Goal: Information Seeking & Learning: Learn about a topic

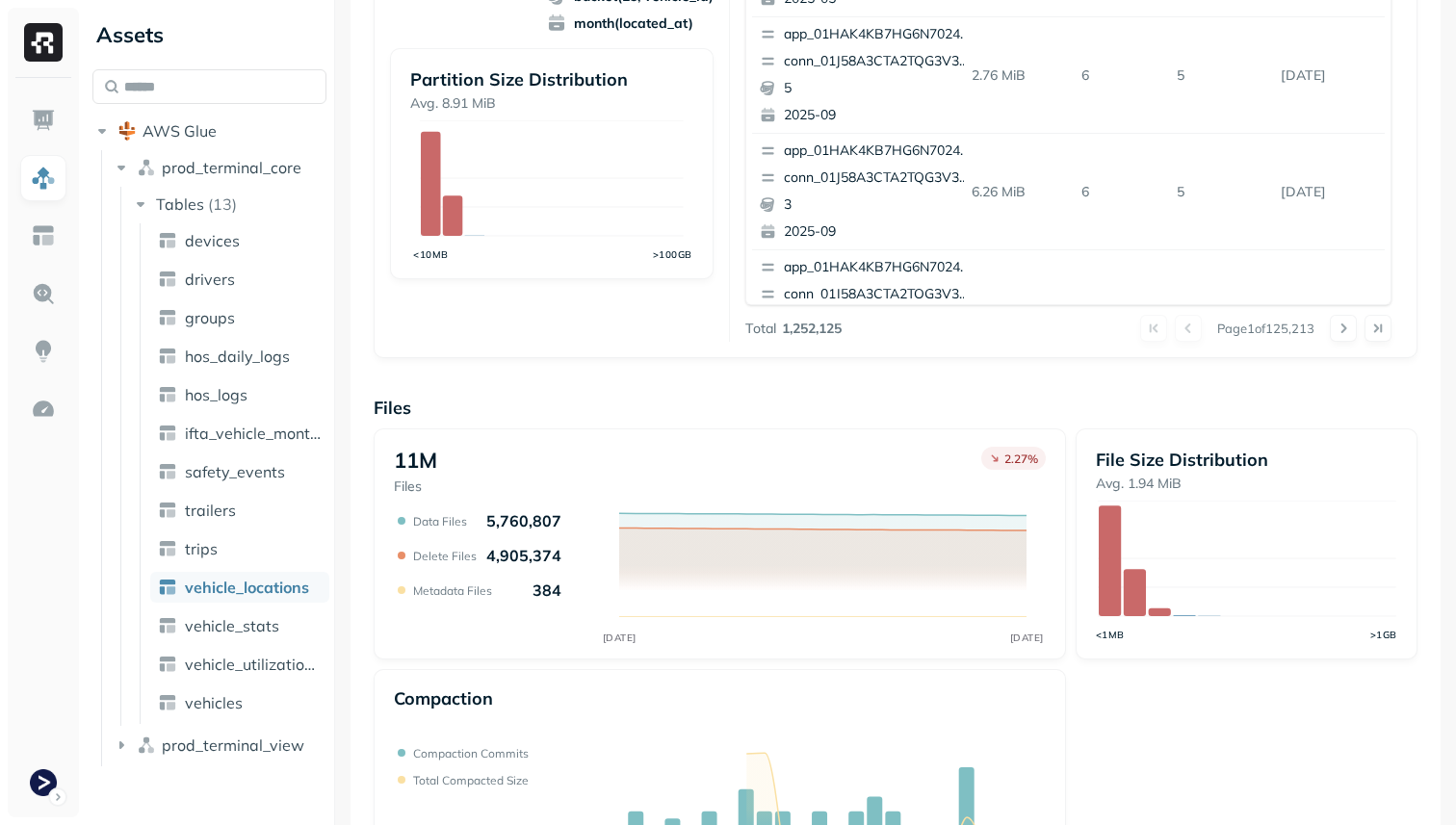
scroll to position [647, 0]
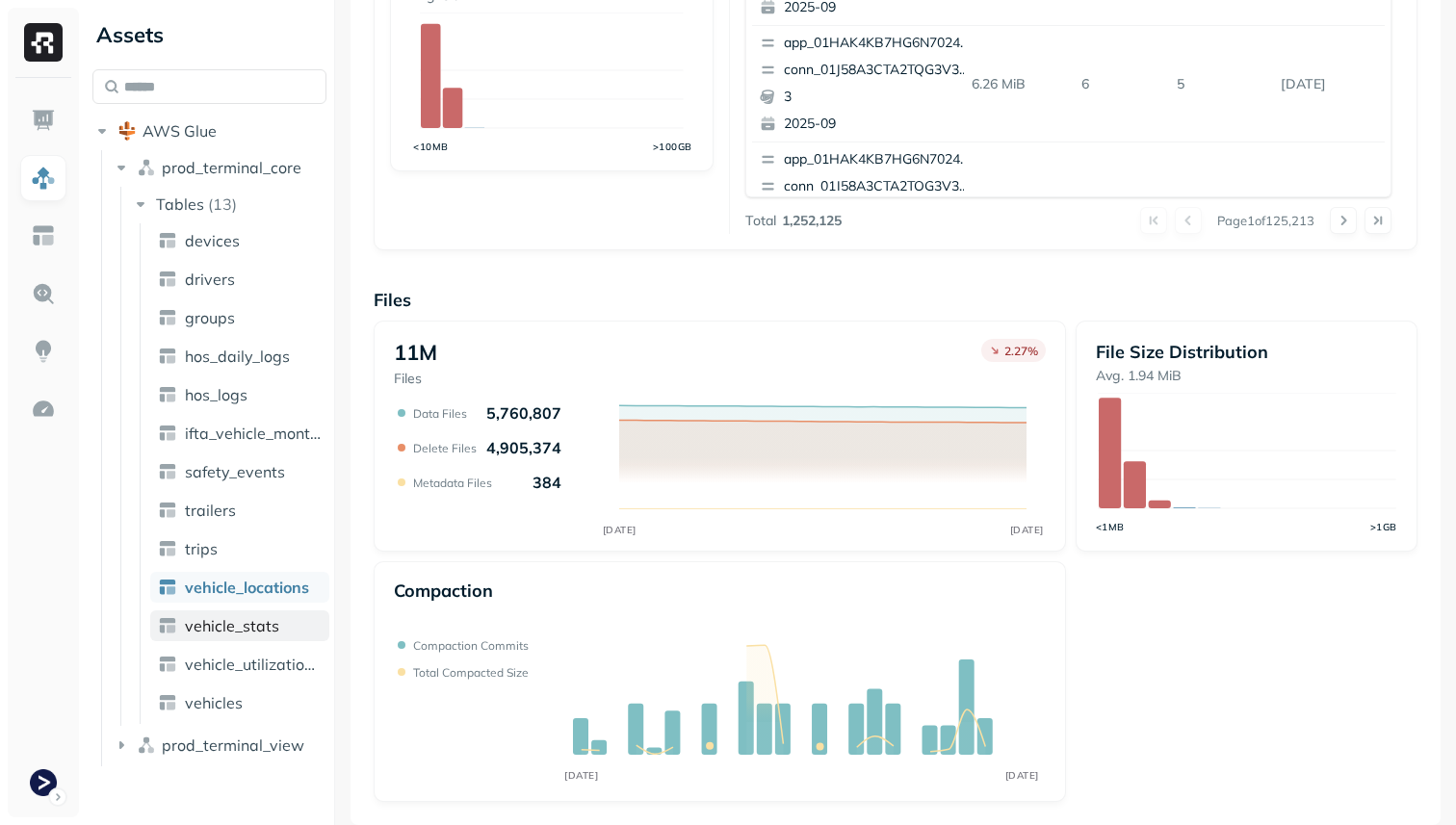
click at [281, 628] on link "vehicle_stats" at bounding box center [240, 626] width 179 height 31
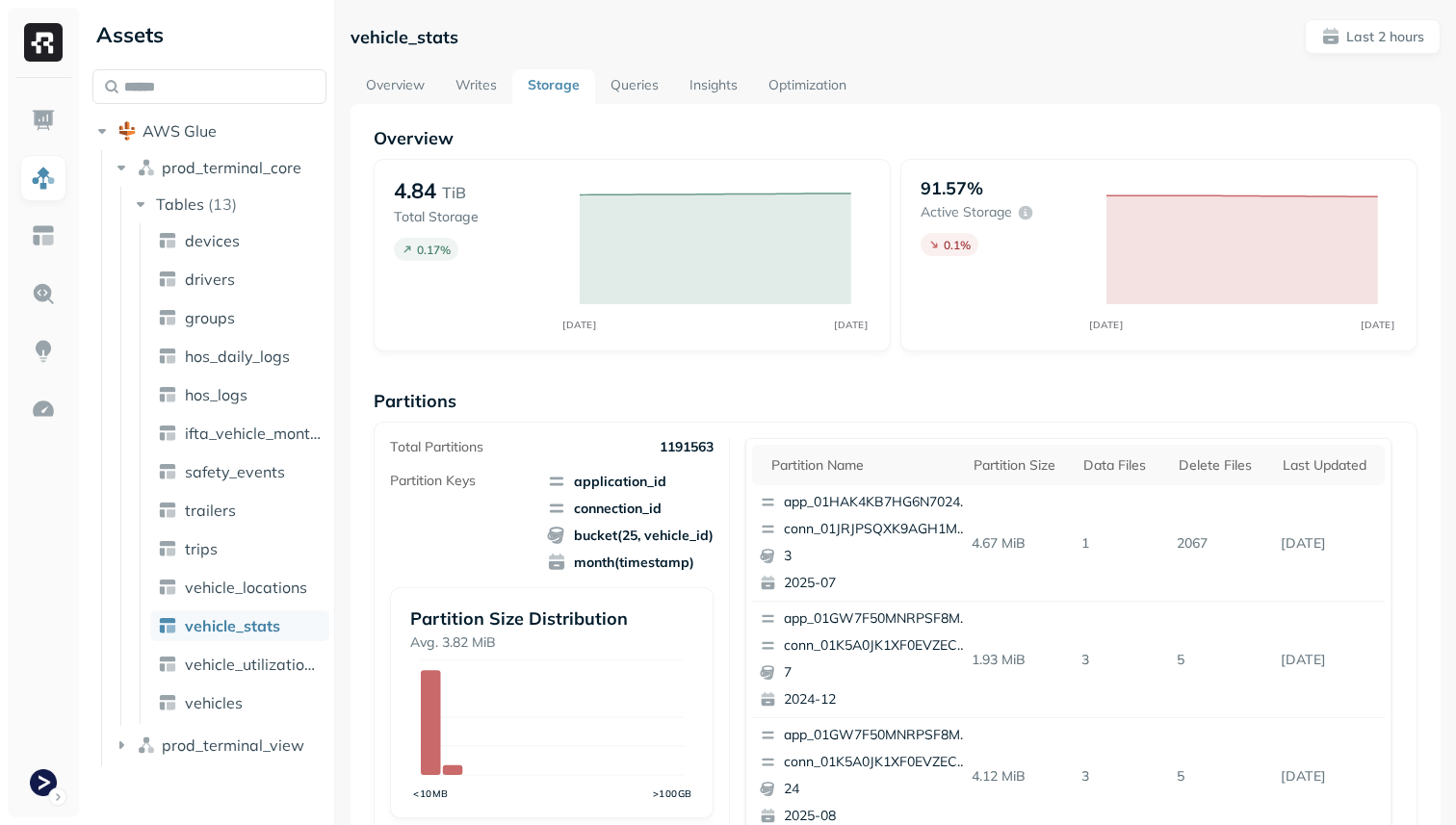
click at [494, 85] on link "Writes" at bounding box center [476, 87] width 72 height 35
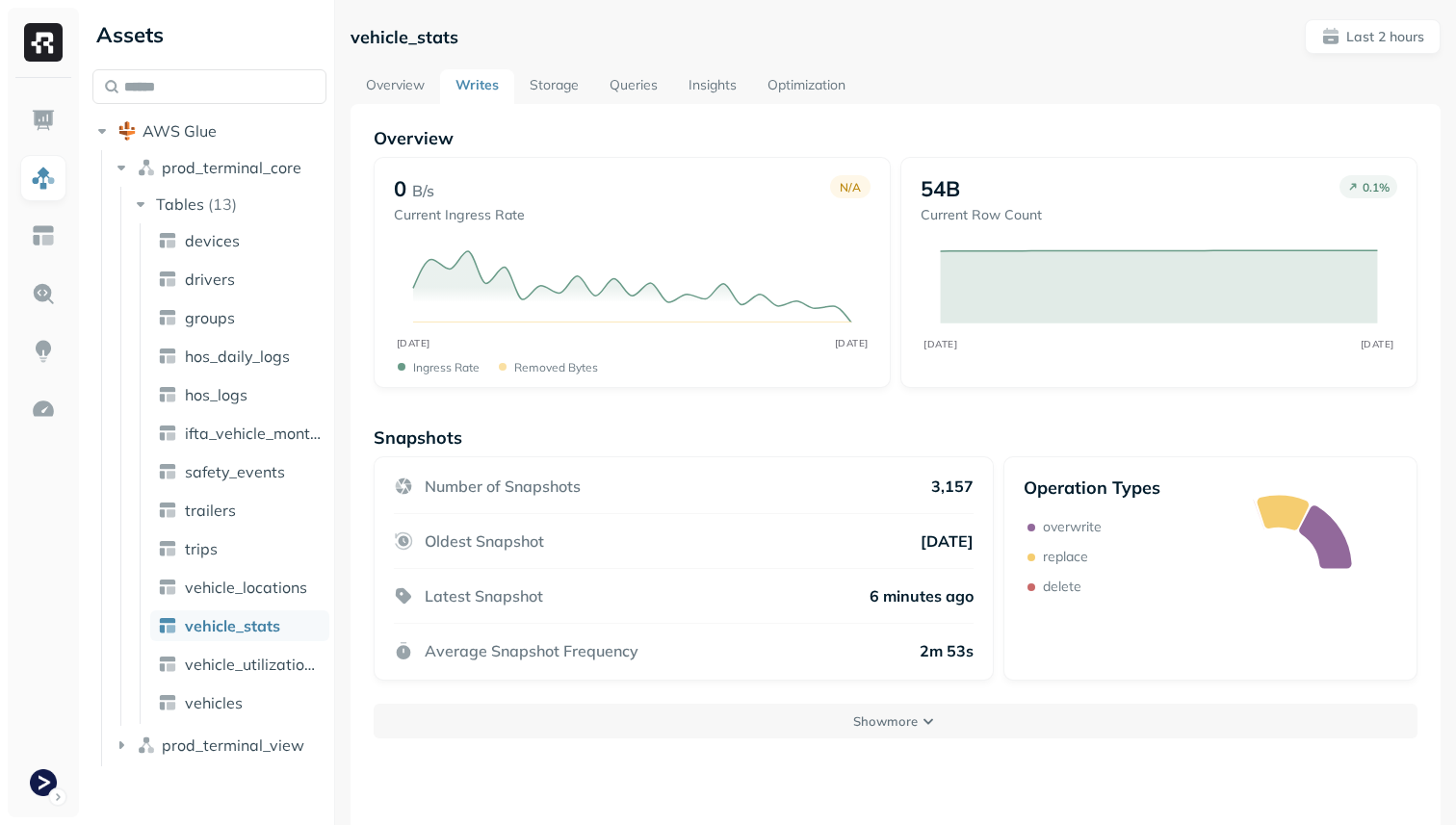
click at [401, 86] on link "Overview" at bounding box center [395, 87] width 90 height 35
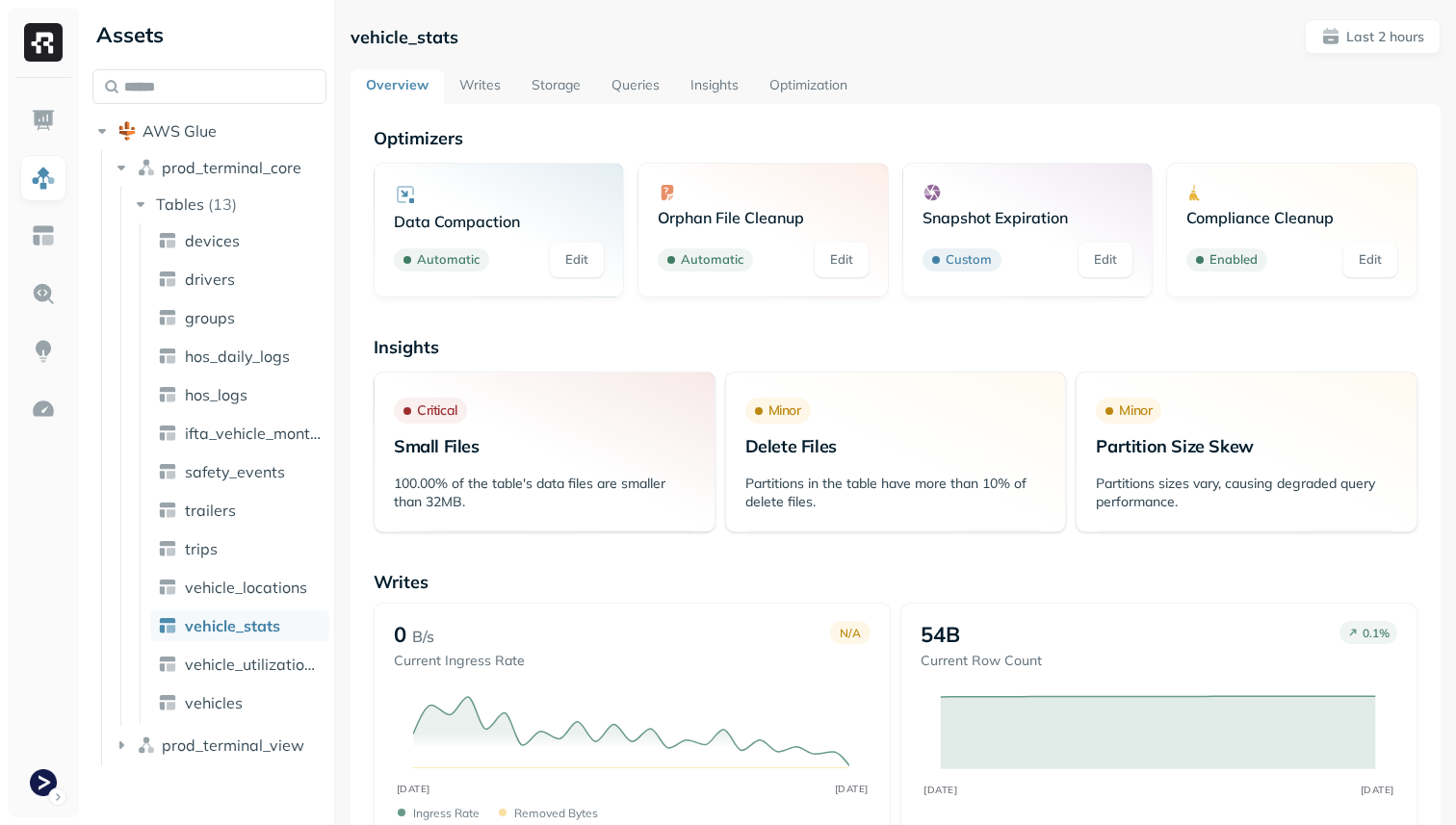
click at [707, 86] on link "Insights" at bounding box center [715, 87] width 79 height 35
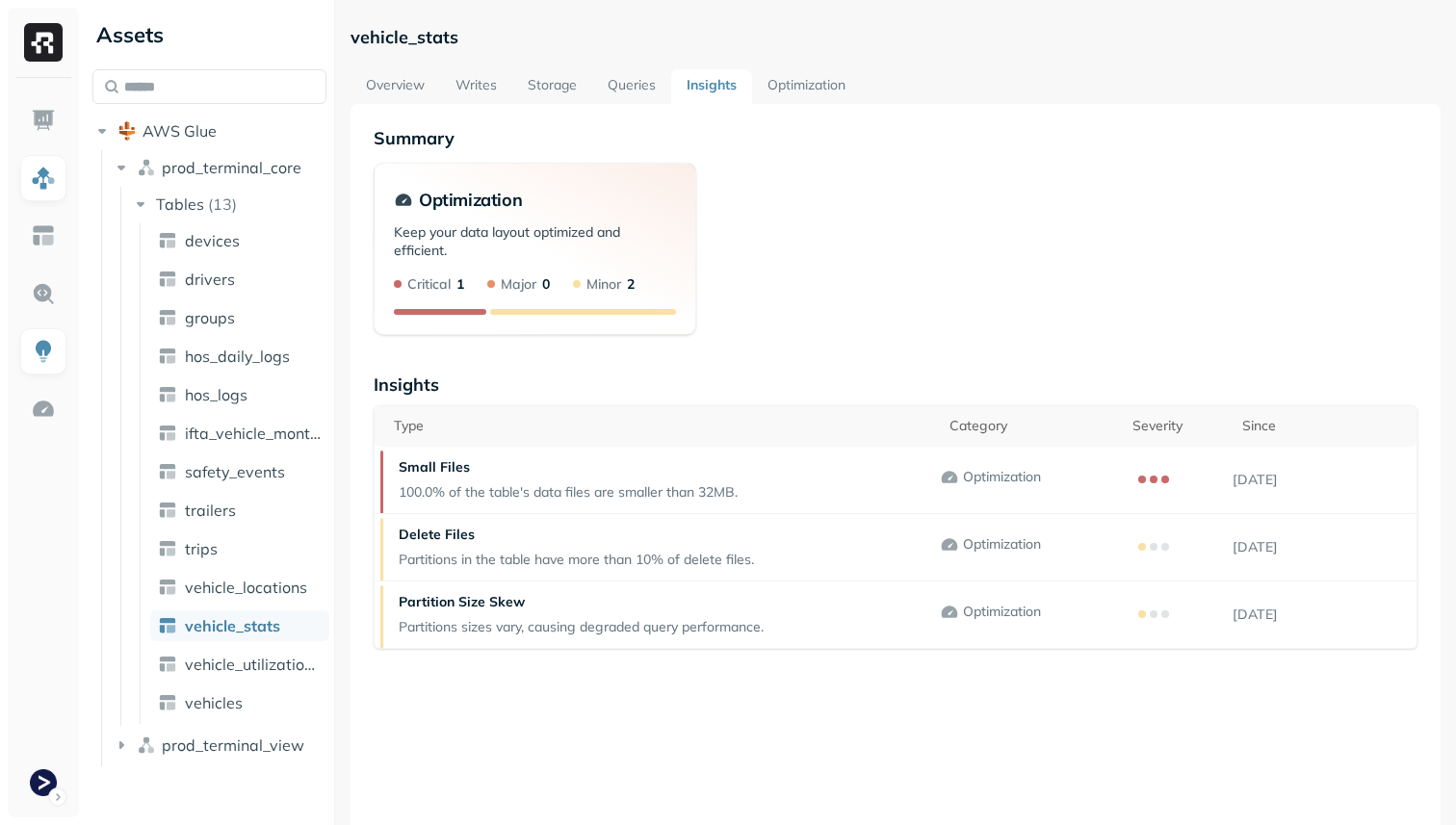
click at [815, 84] on link "Optimization" at bounding box center [806, 87] width 109 height 35
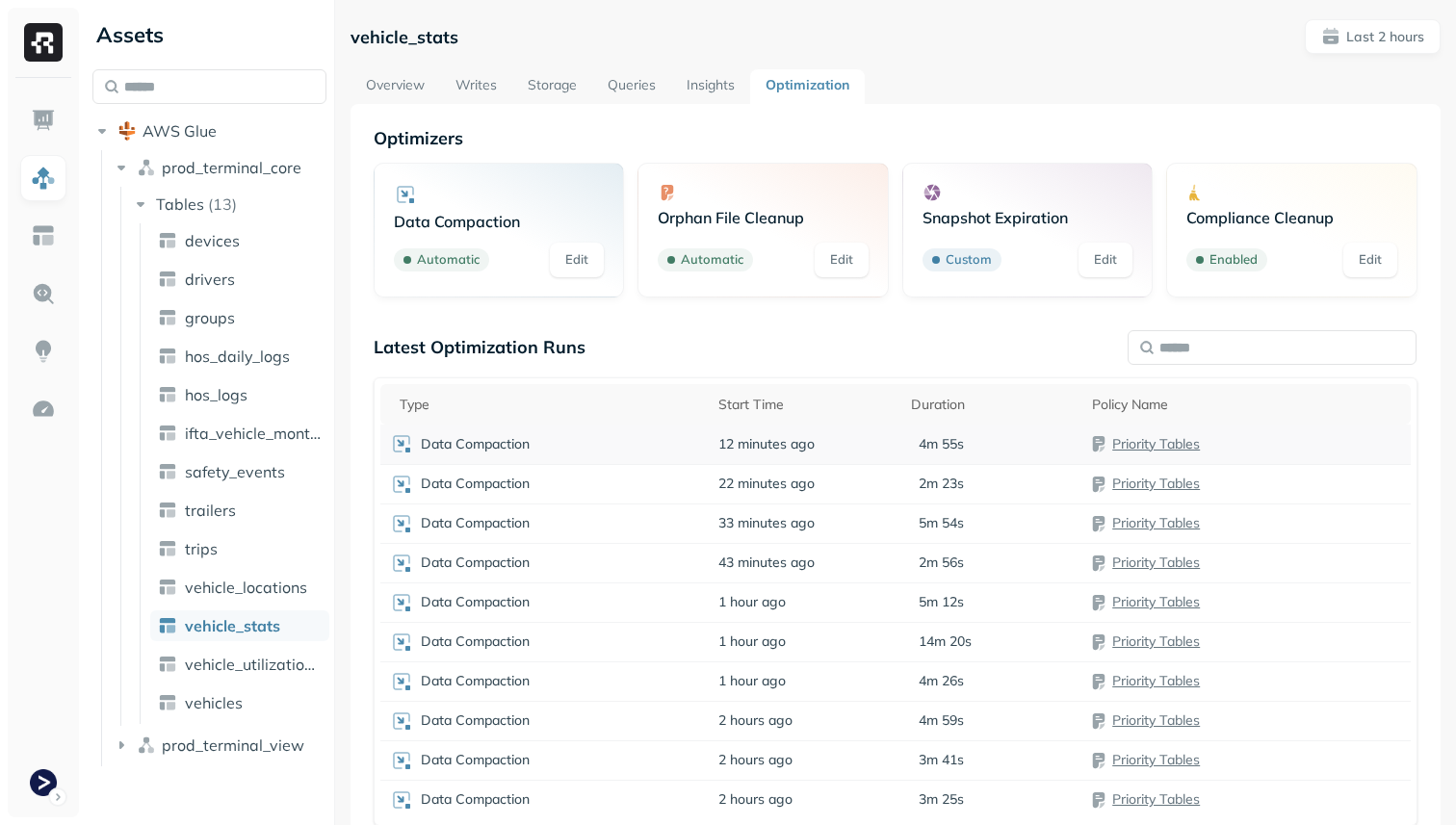
scroll to position [104, 0]
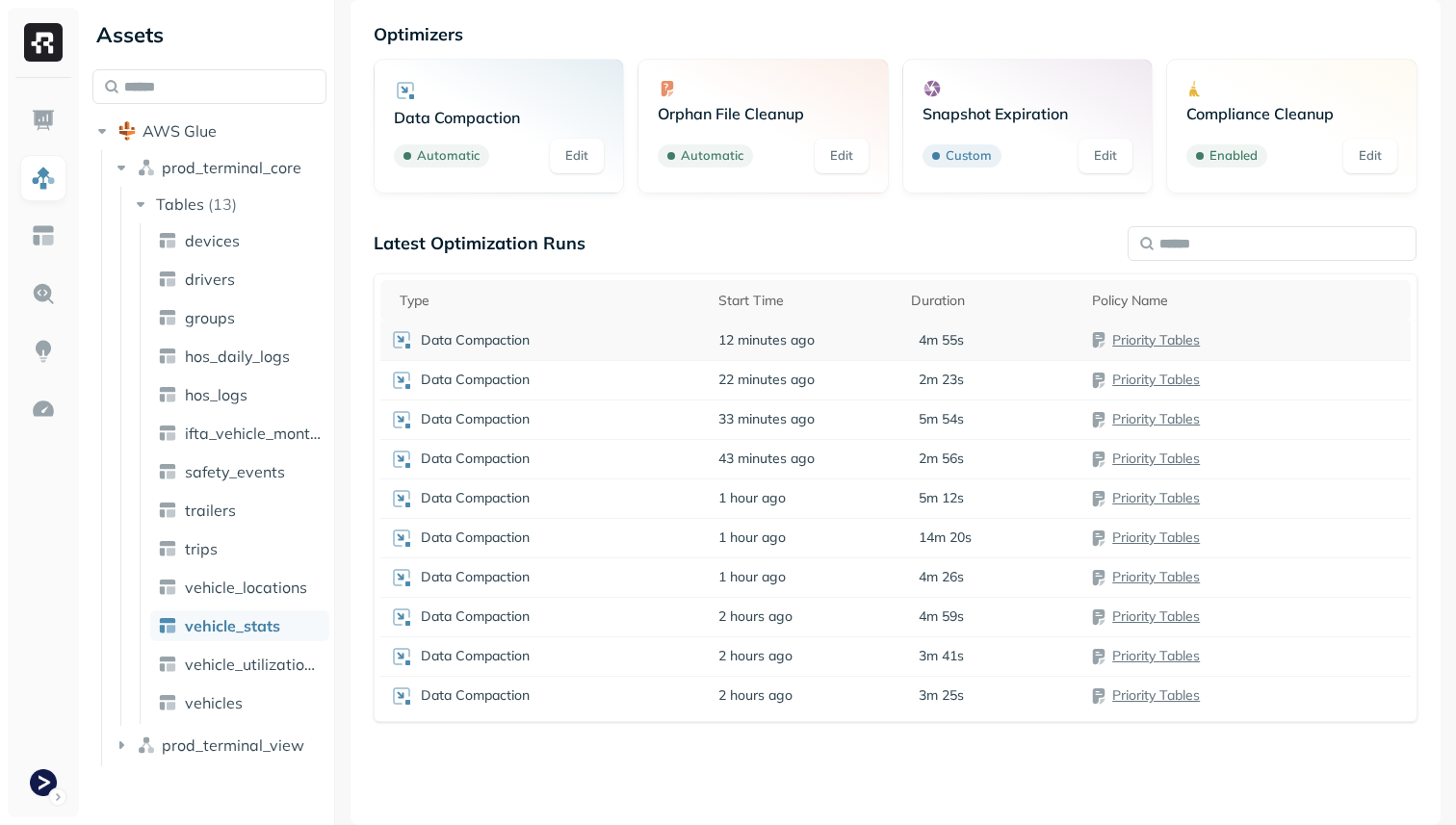
click at [843, 335] on td "12 minutes ago" at bounding box center [805, 340] width 193 height 39
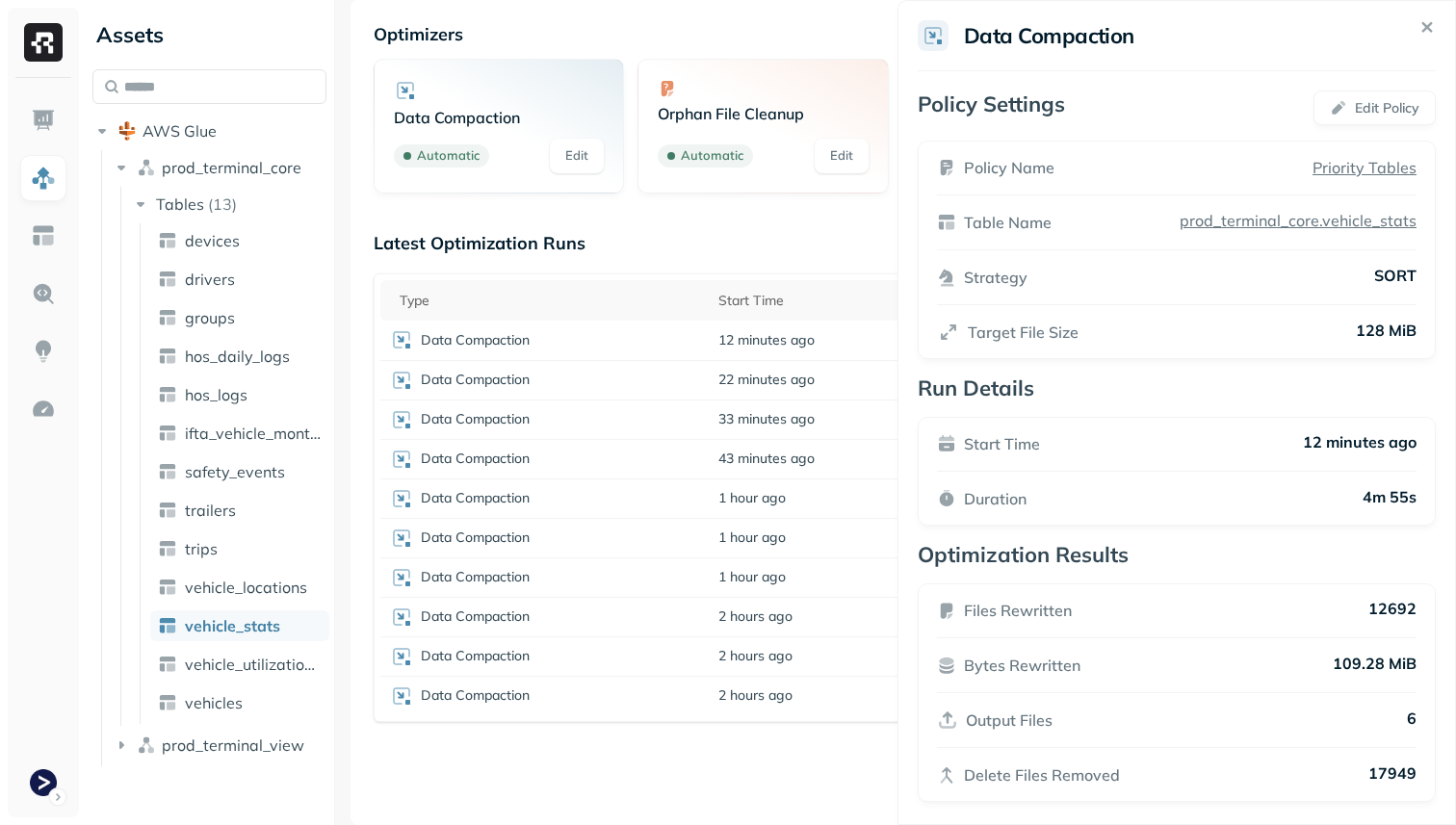
click at [867, 785] on html "Assets AWS Glue prod_terminal_core Tables ( 13 ) devices drivers groups hos_dai…" at bounding box center [728, 412] width 1456 height 825
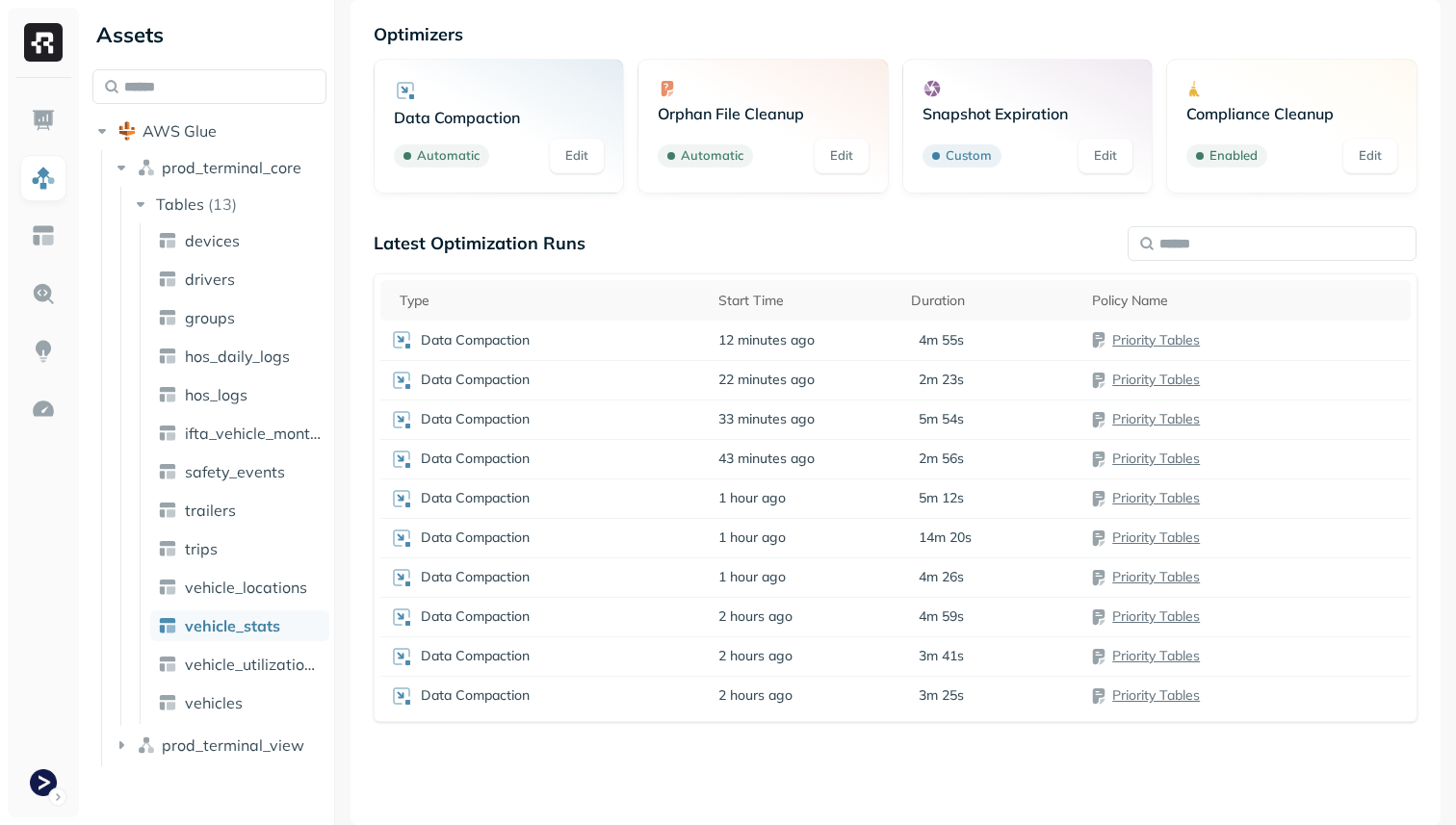
scroll to position [0, 0]
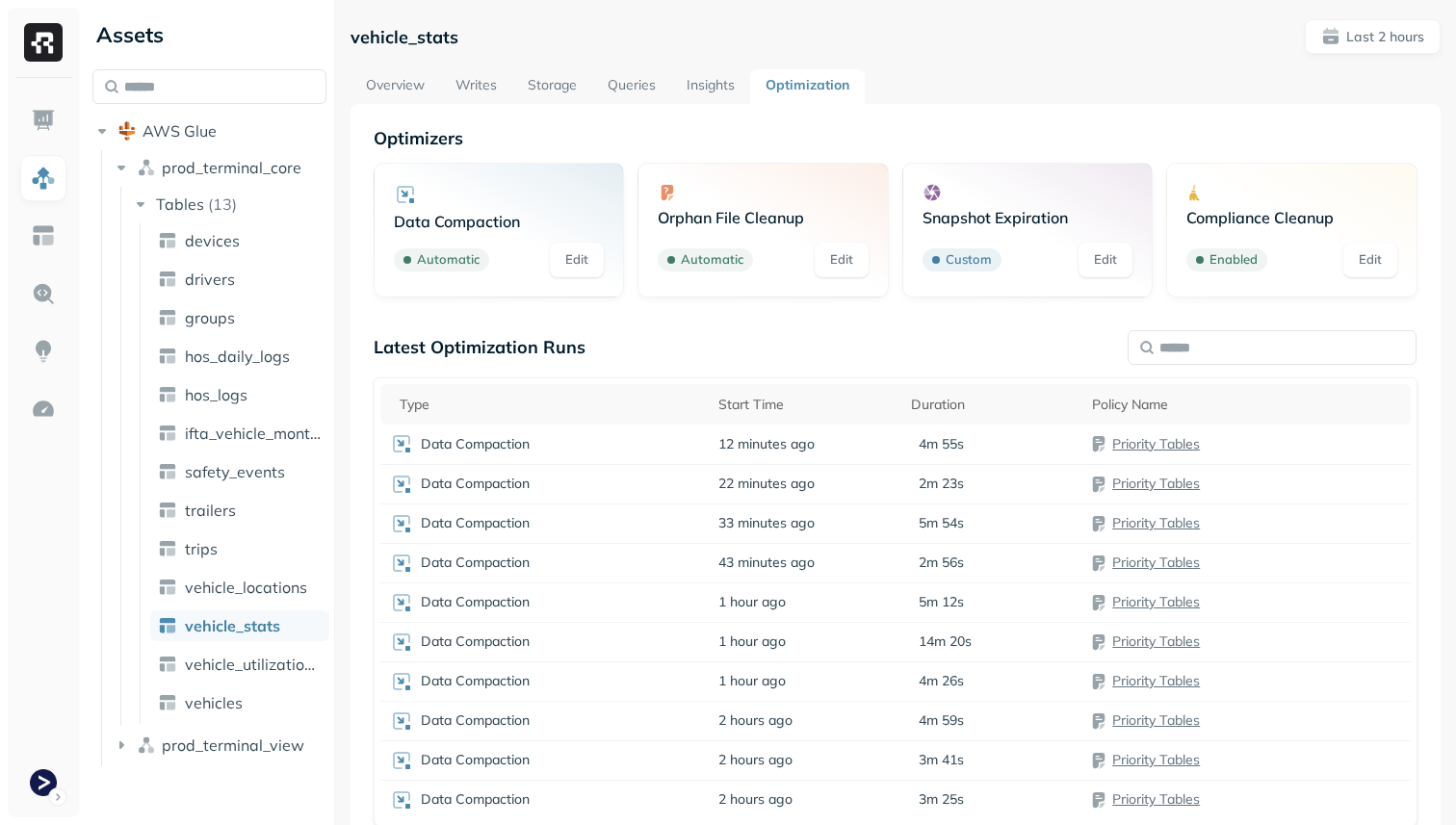
click at [406, 98] on link "Overview" at bounding box center [395, 87] width 90 height 35
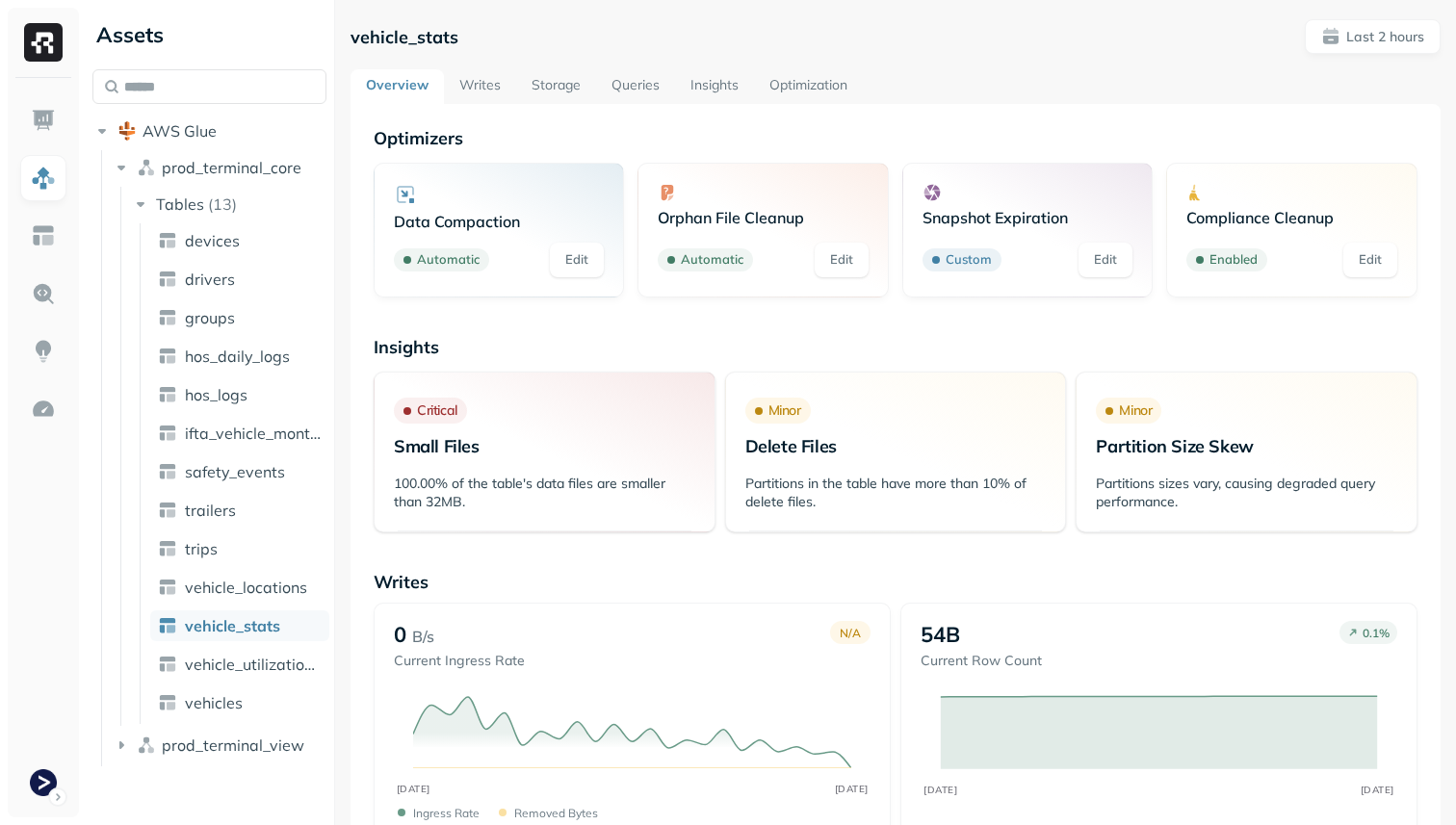
click at [564, 76] on link "Storage" at bounding box center [556, 87] width 80 height 35
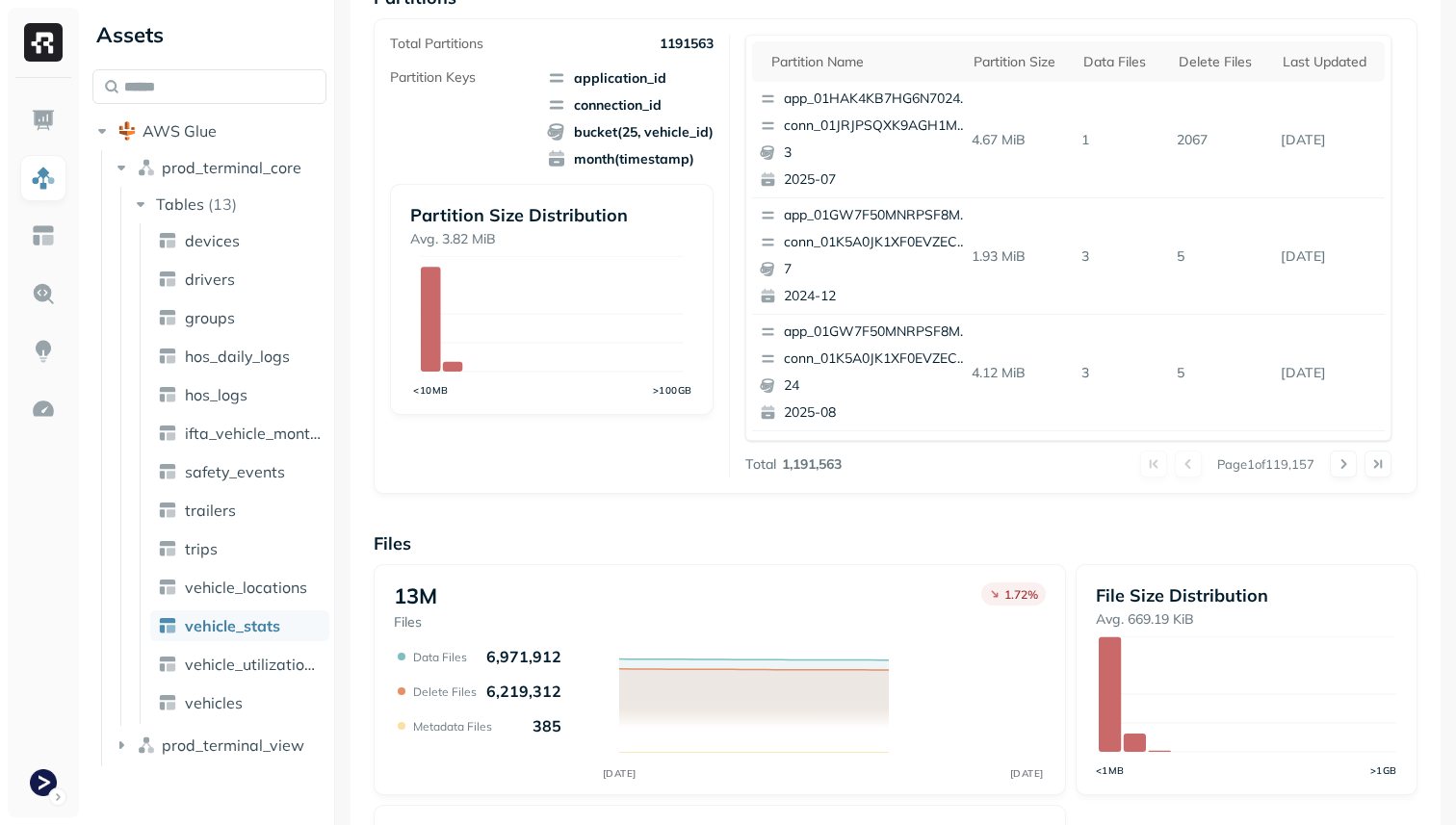
scroll to position [647, 0]
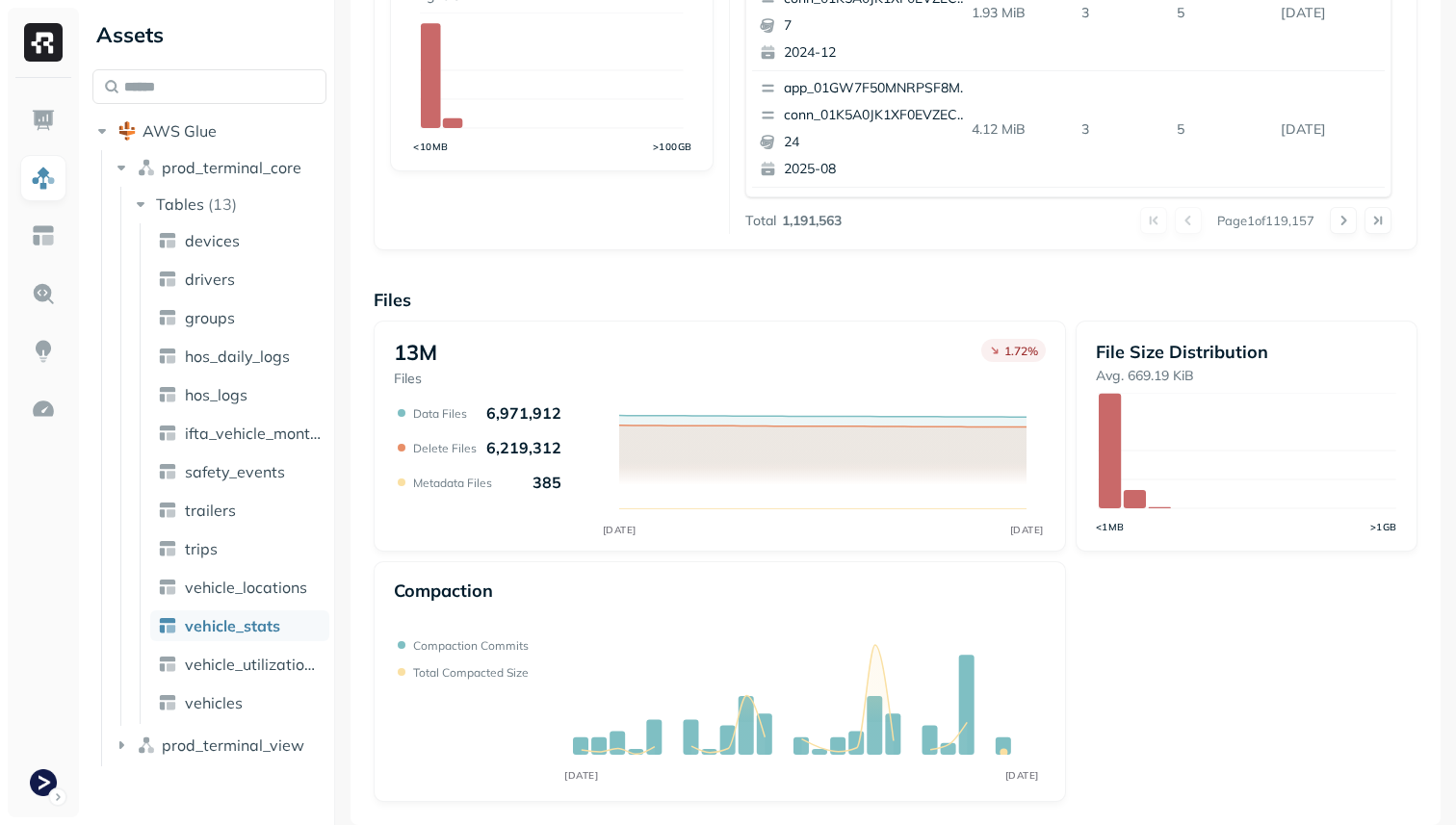
click at [563, 447] on icon "SEP 16 SEP 16" at bounding box center [719, 471] width 652 height 135
click at [559, 511] on icon "SEP 16 SEP 16" at bounding box center [719, 471] width 652 height 135
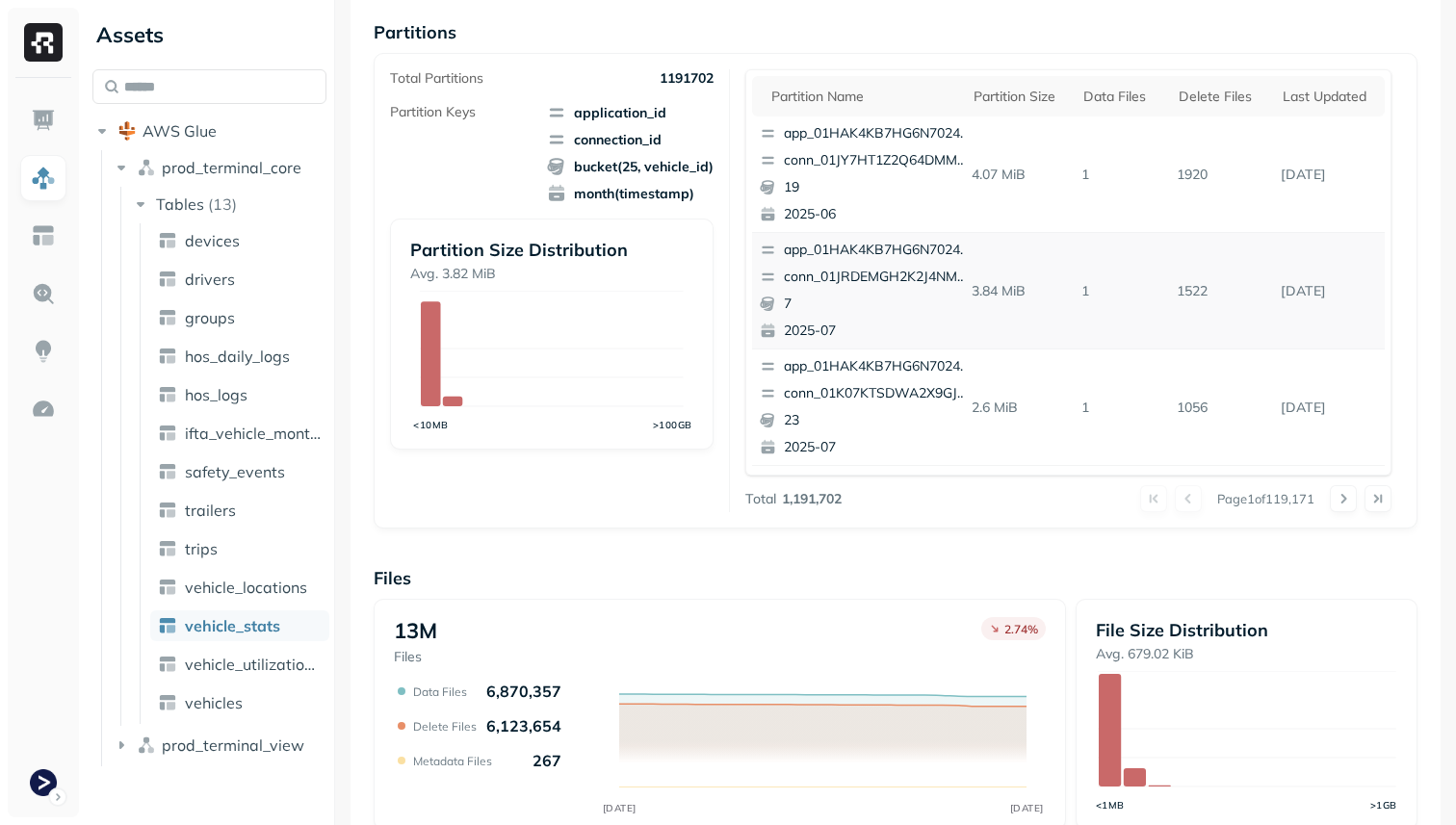
scroll to position [471, 0]
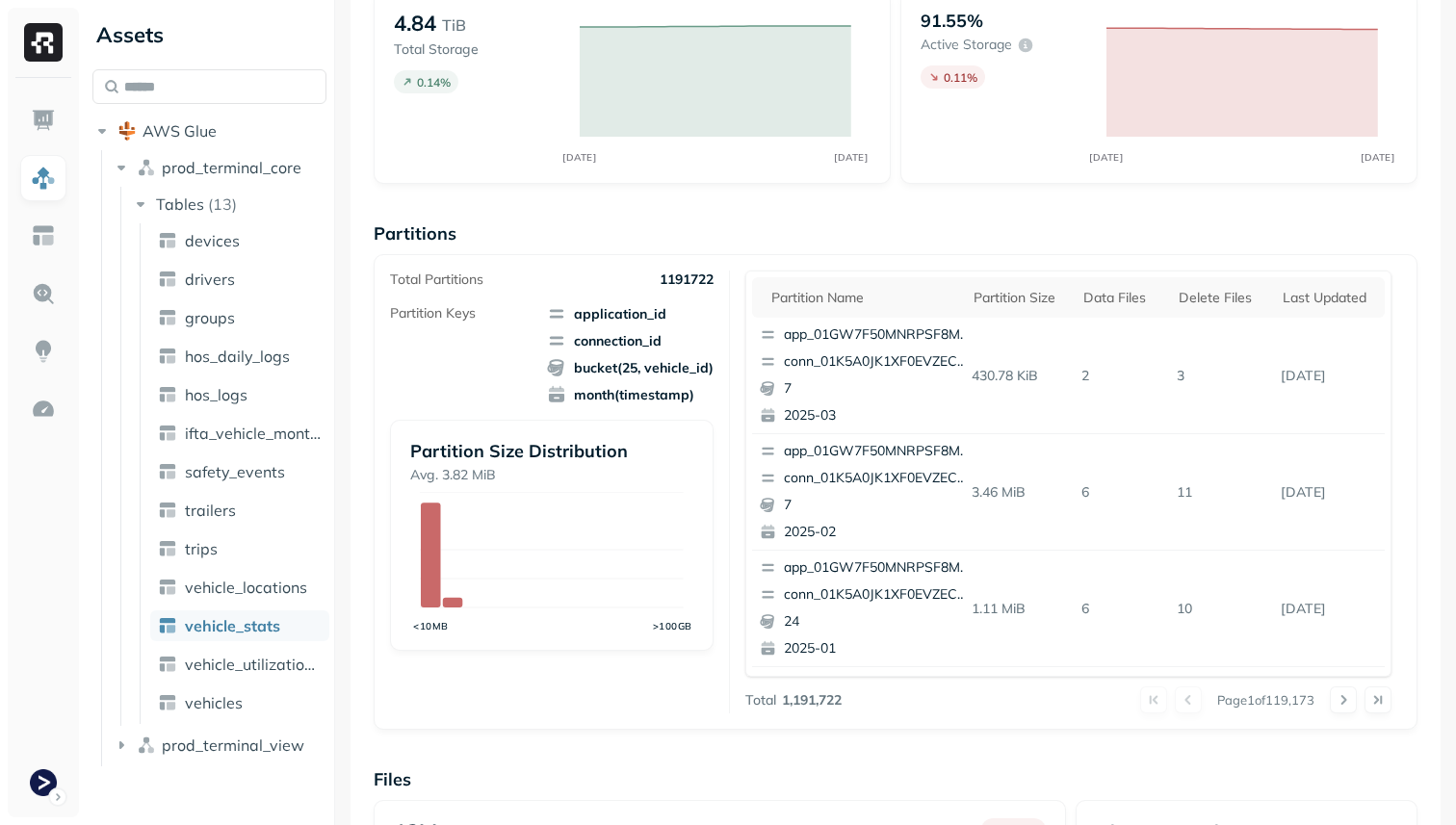
scroll to position [647, 0]
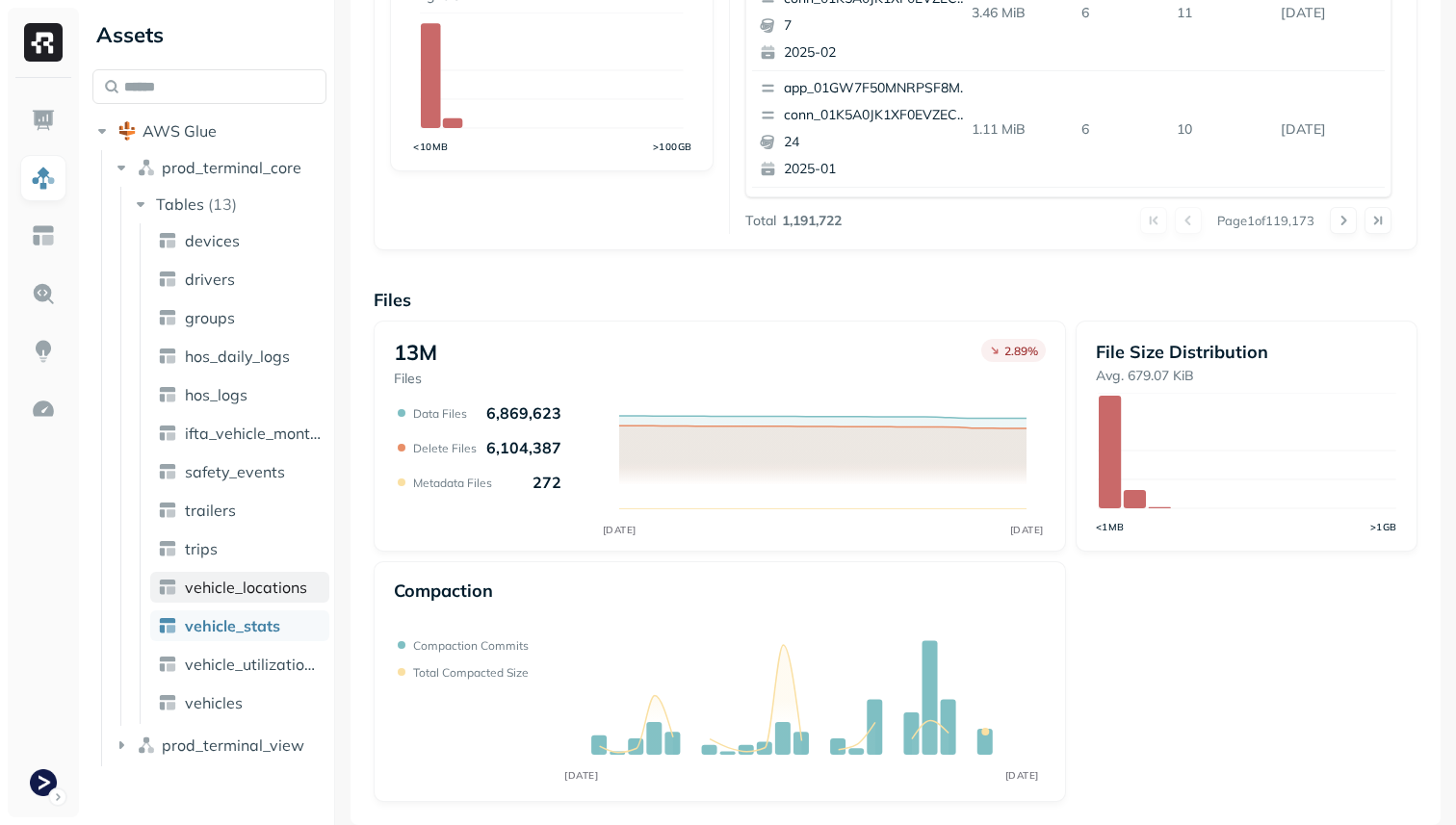
click at [295, 587] on span "vehicle_locations" at bounding box center [246, 587] width 122 height 19
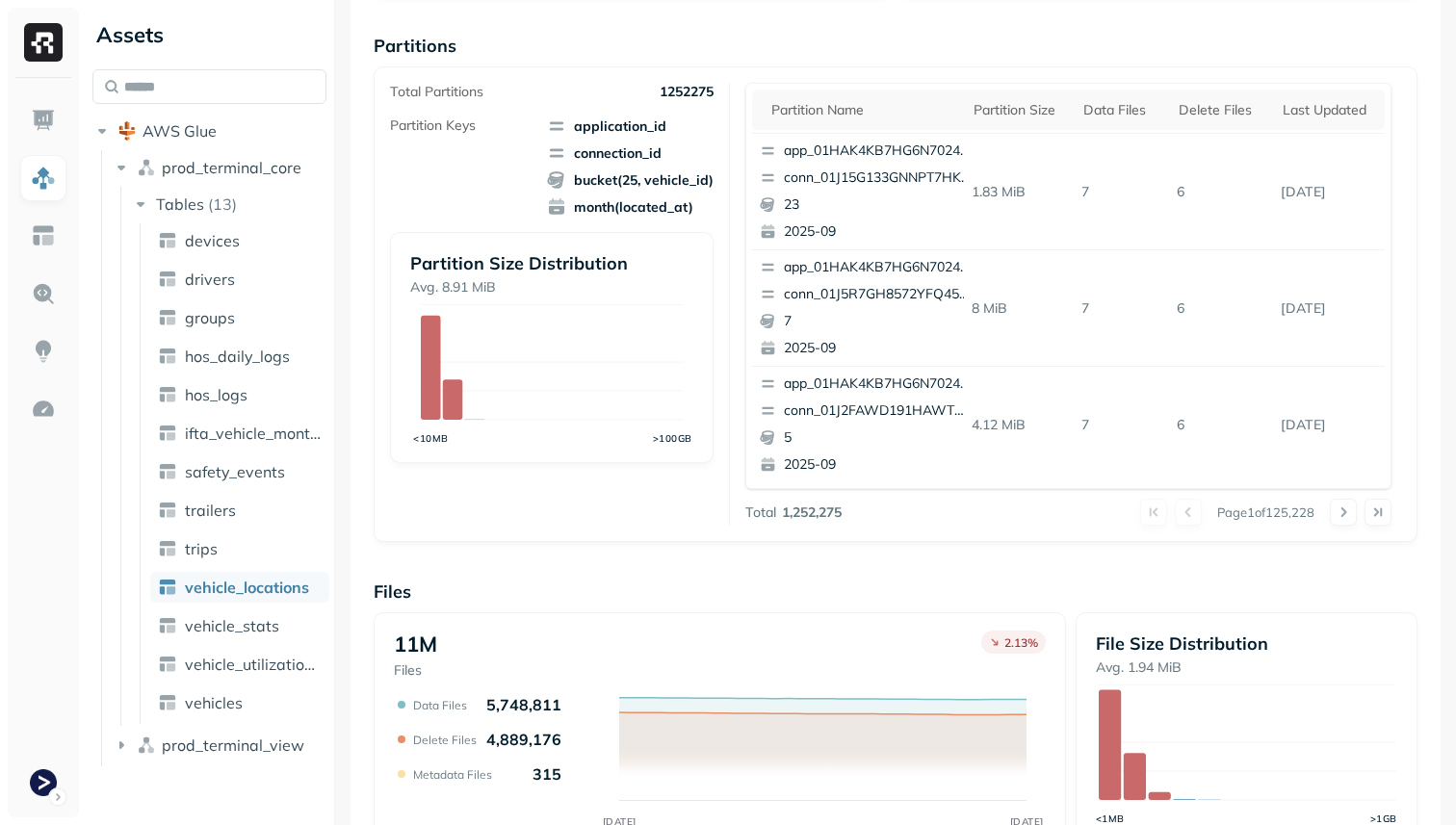
scroll to position [337, 0]
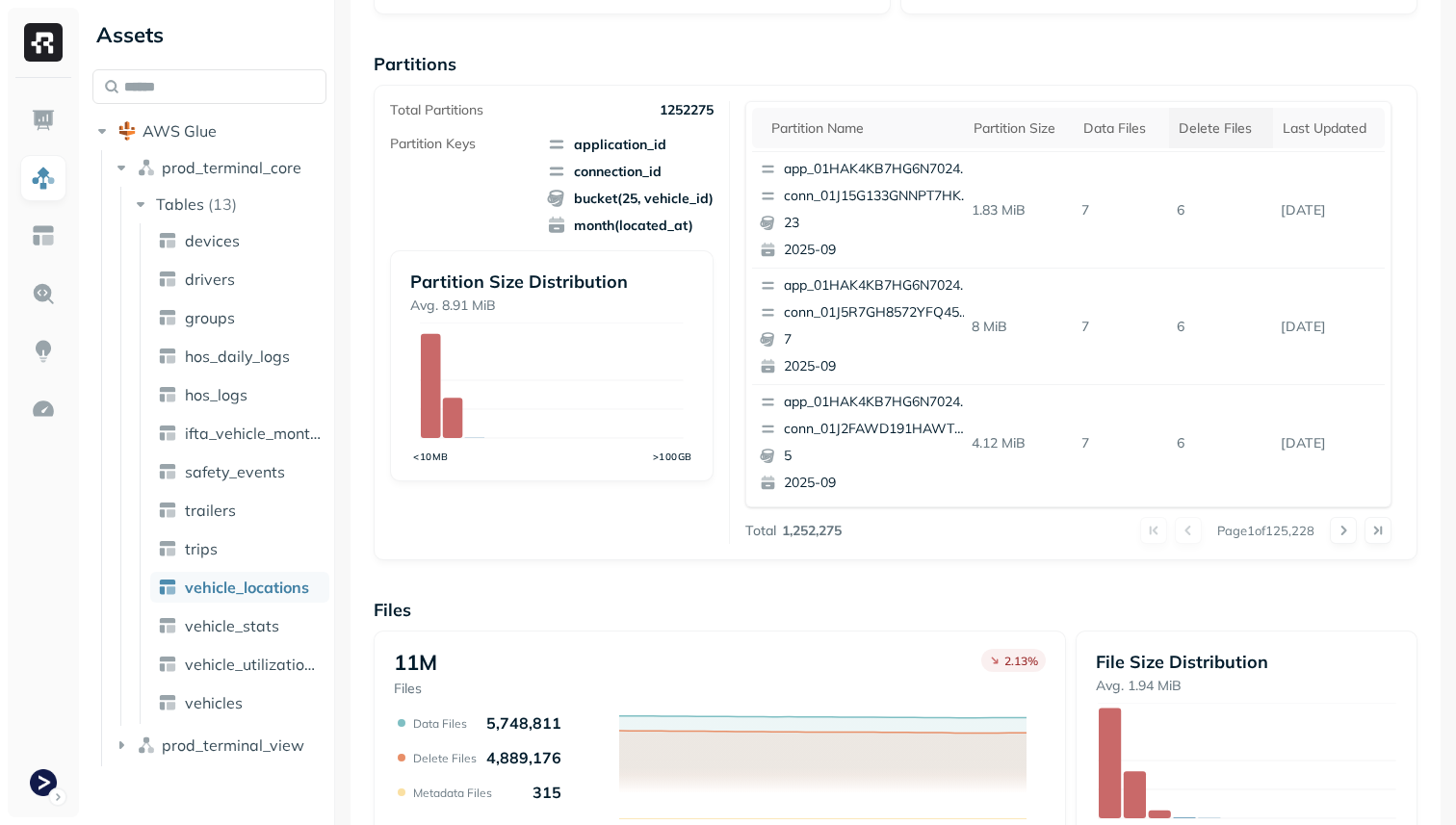
click at [1183, 128] on div "Delete Files" at bounding box center [1221, 128] width 85 height 18
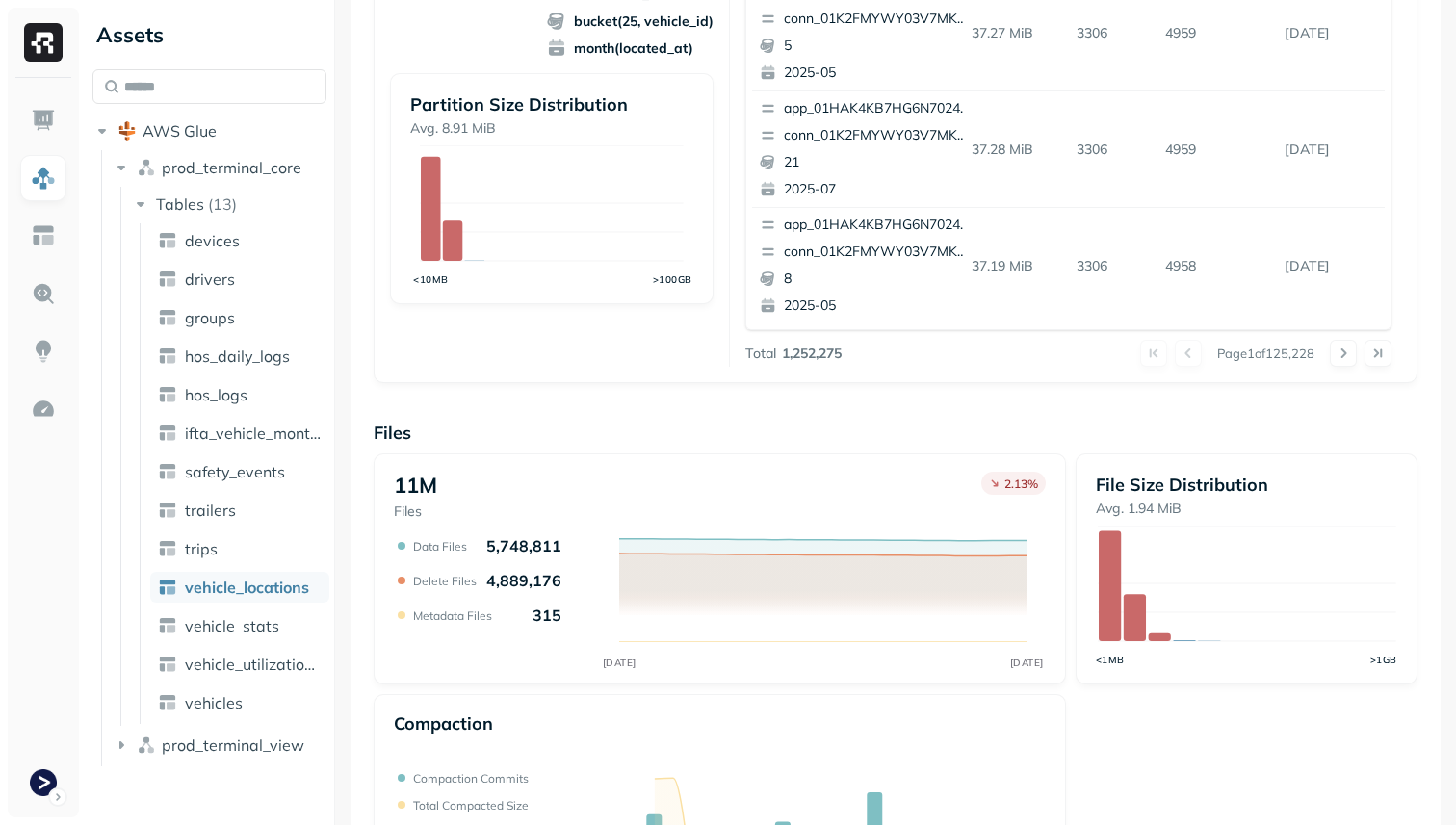
scroll to position [541, 0]
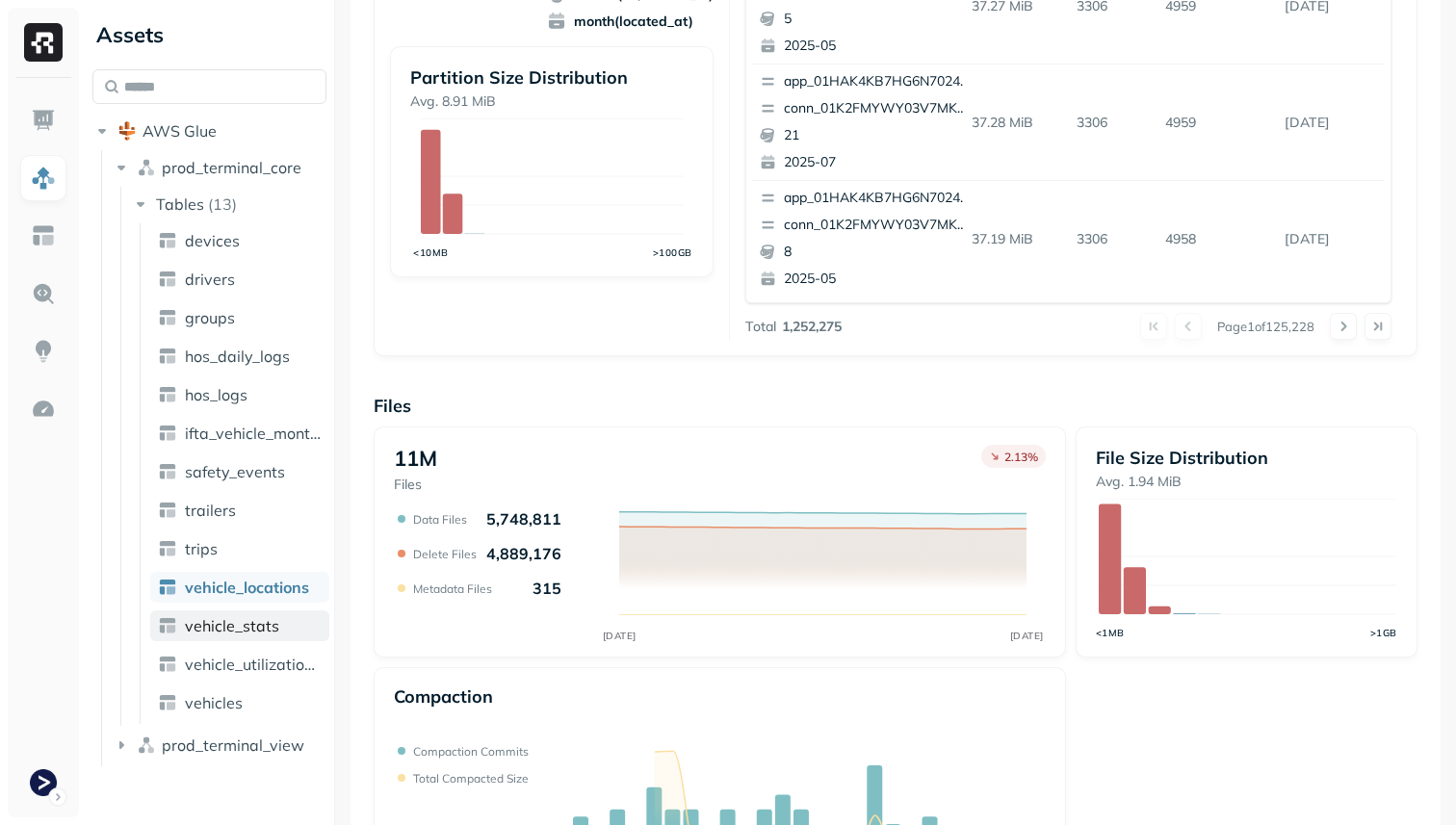
click at [232, 631] on span "vehicle_stats" at bounding box center [232, 626] width 94 height 19
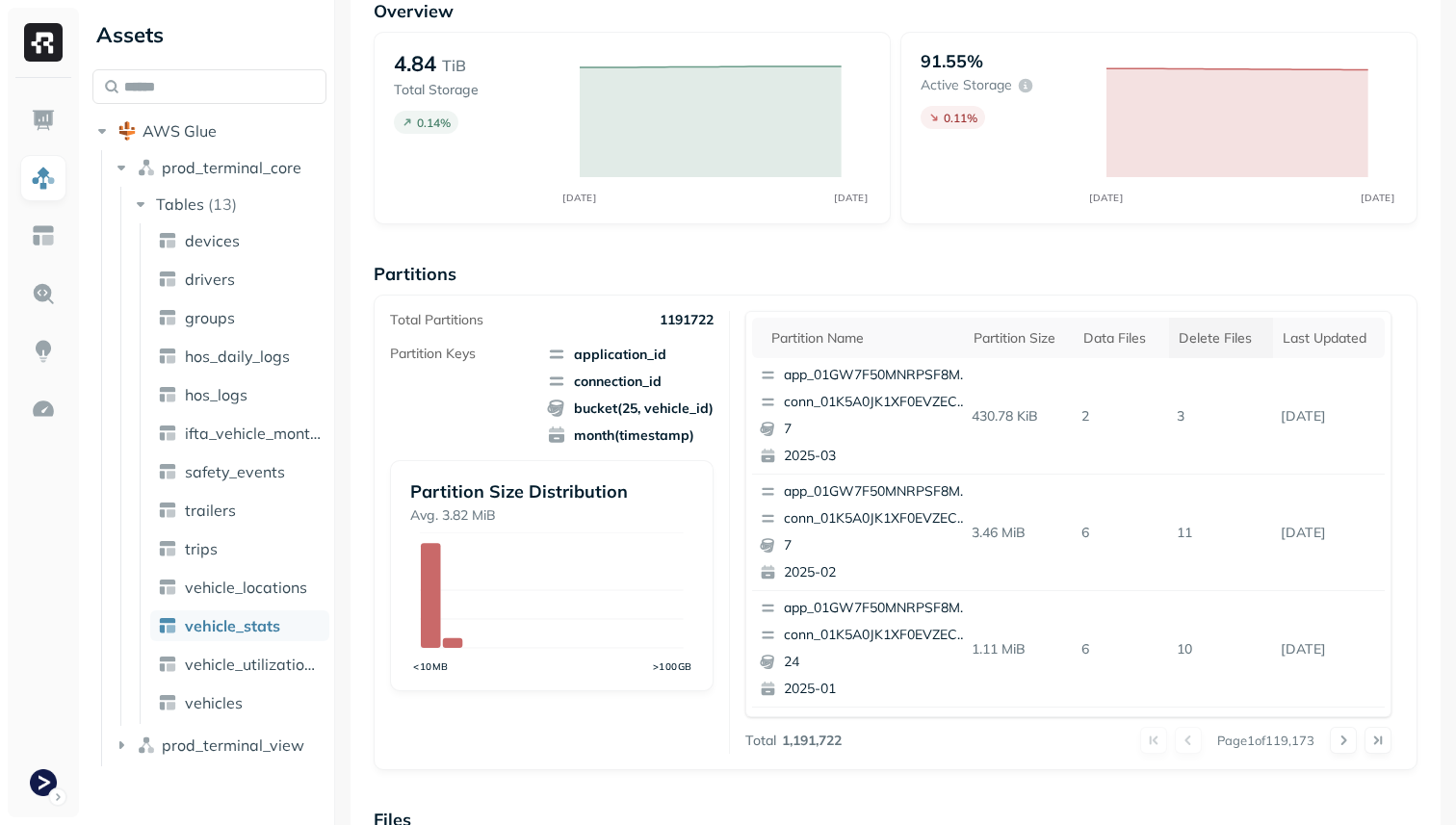
click at [1194, 329] on div "Delete Files" at bounding box center [1221, 338] width 85 height 18
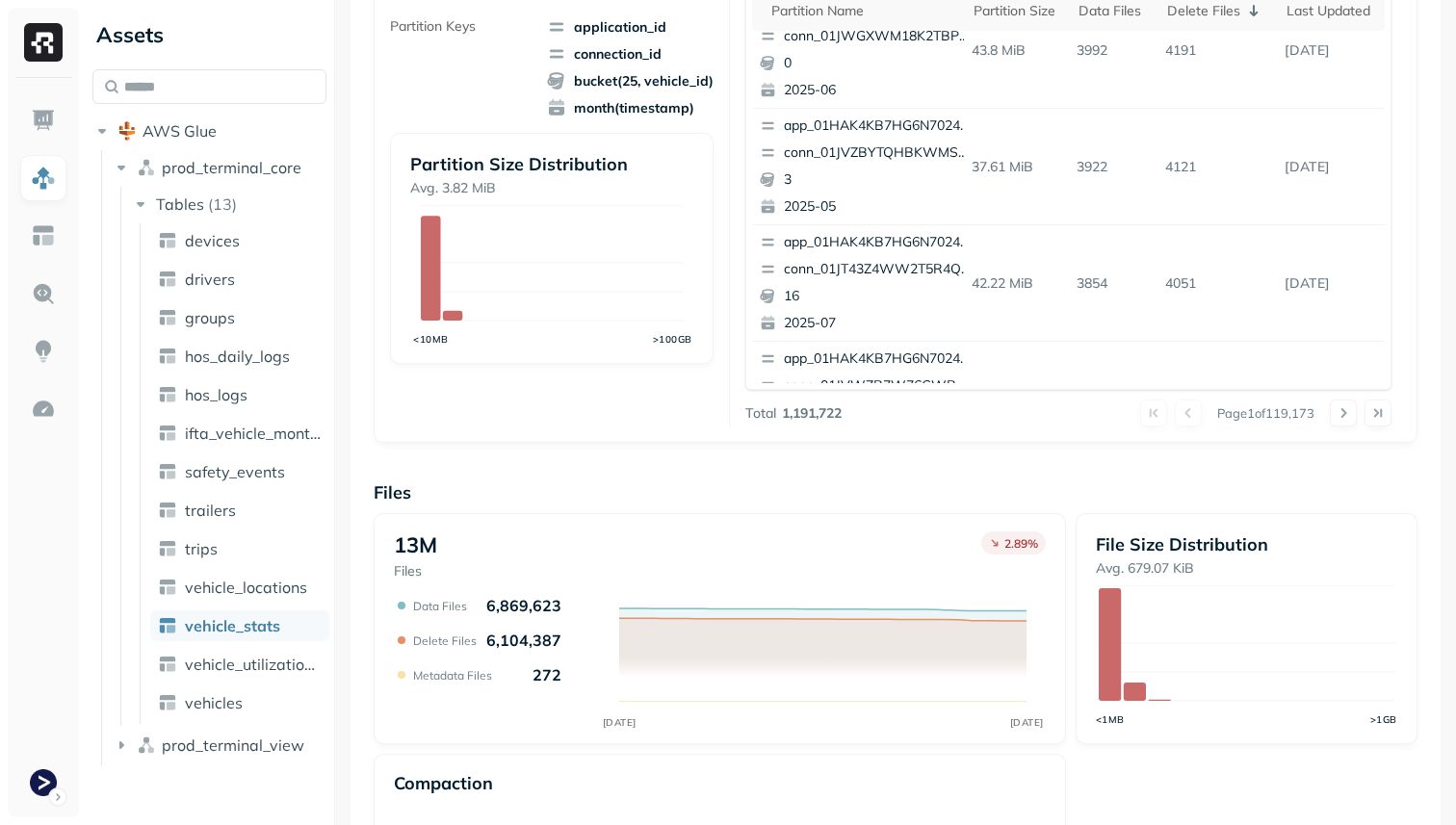
scroll to position [0, 0]
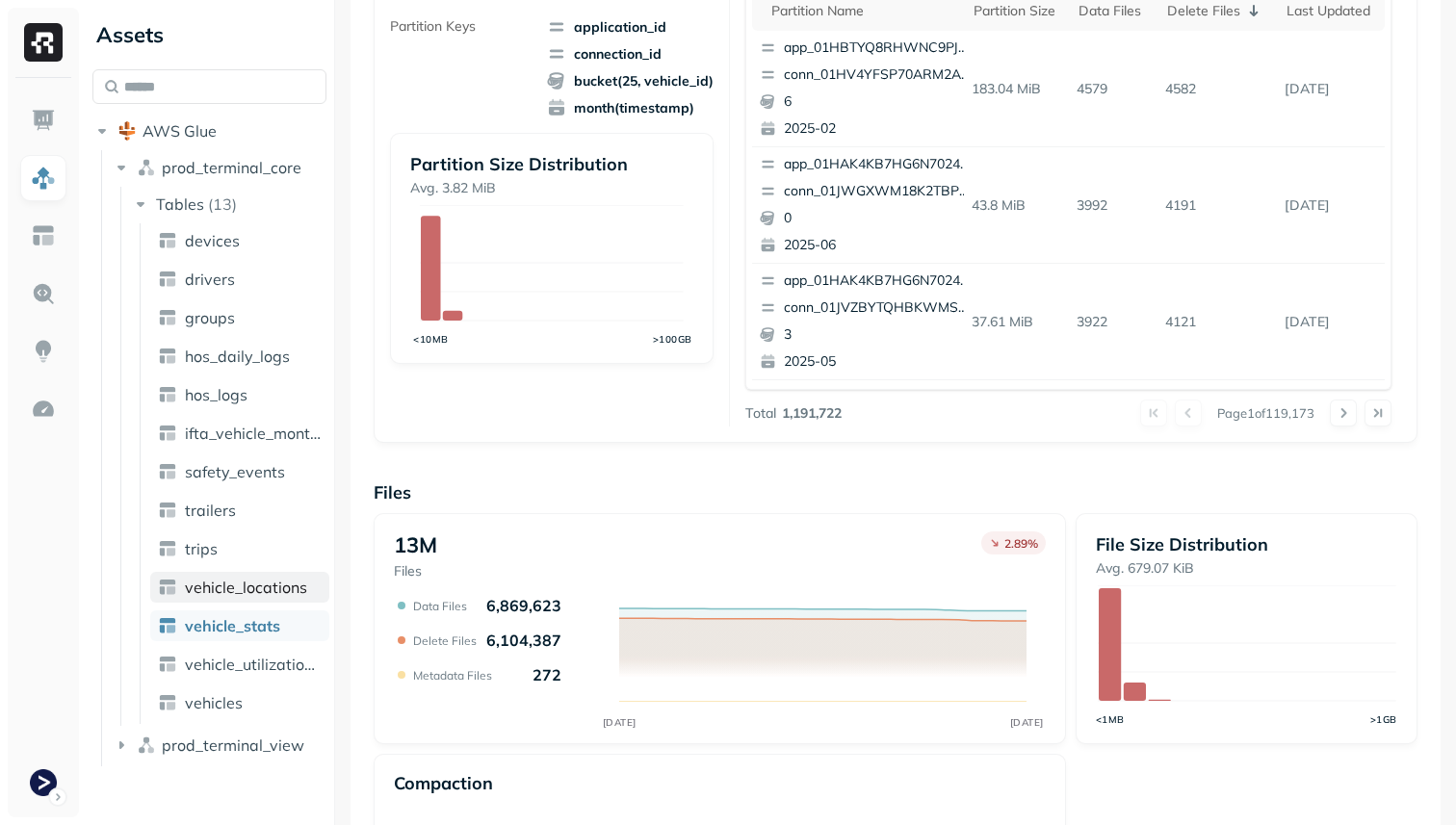
click at [246, 581] on span "vehicle_locations" at bounding box center [246, 587] width 122 height 19
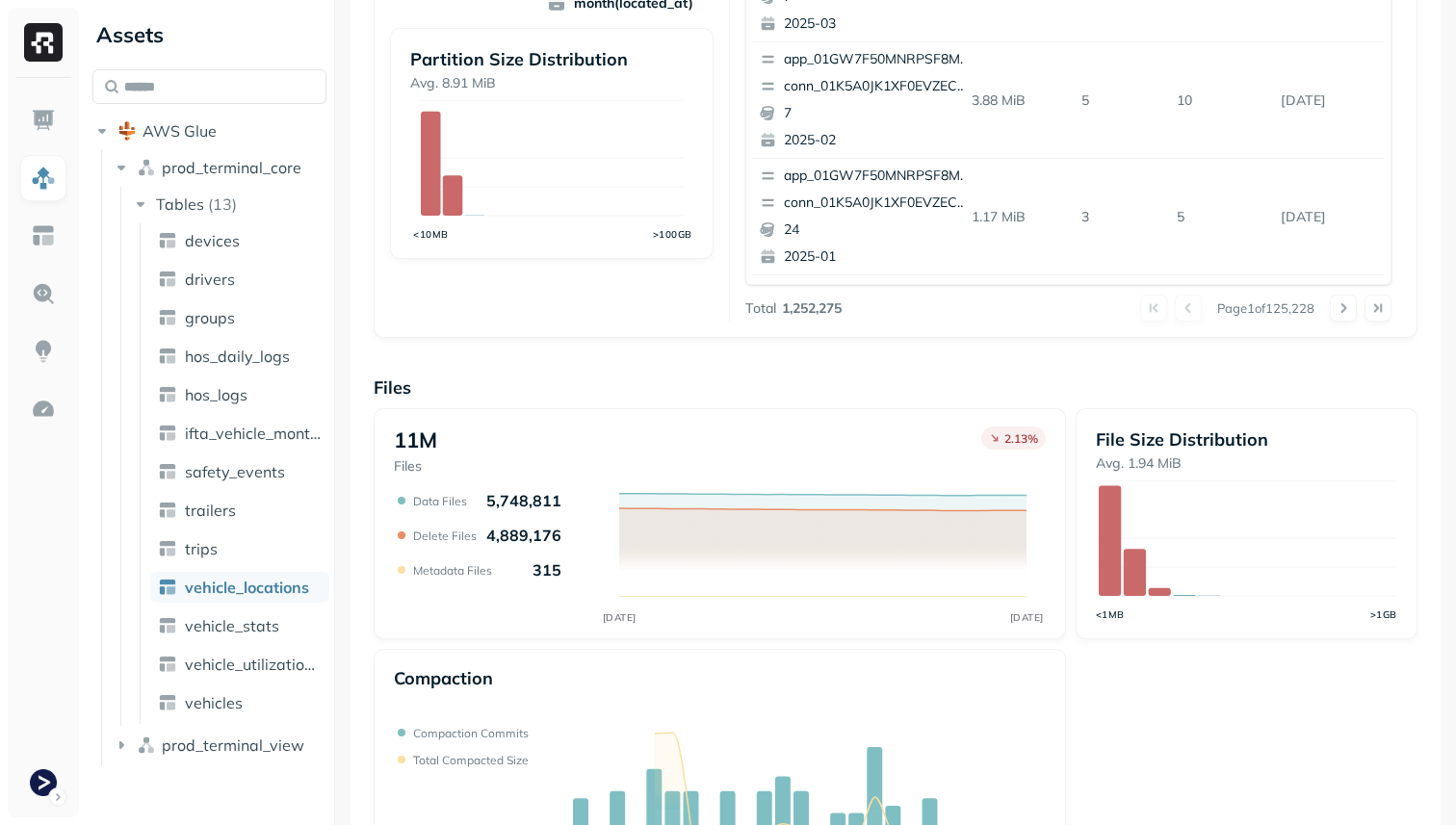
scroll to position [647, 0]
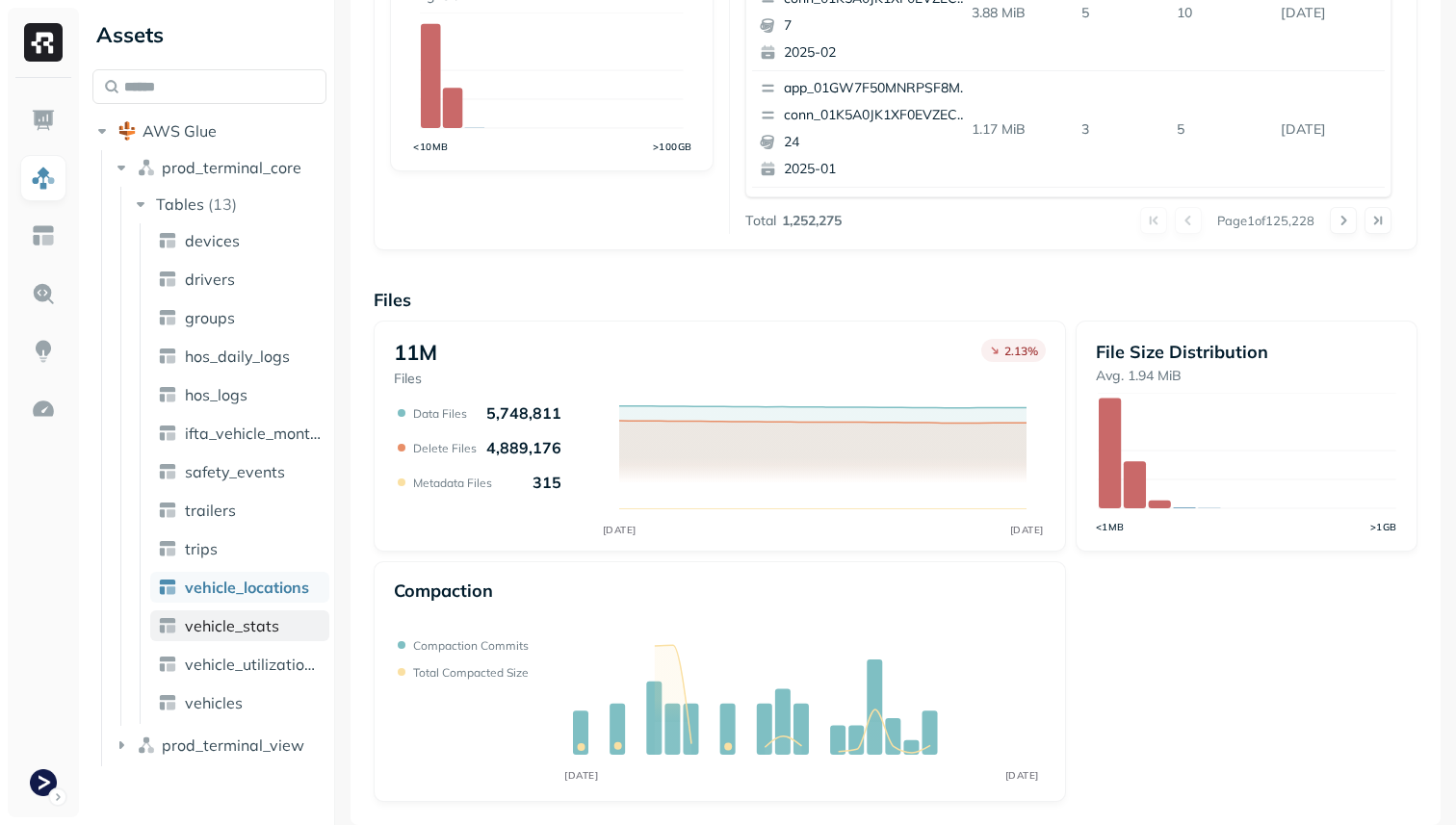
click at [234, 638] on link "vehicle_stats" at bounding box center [240, 626] width 179 height 31
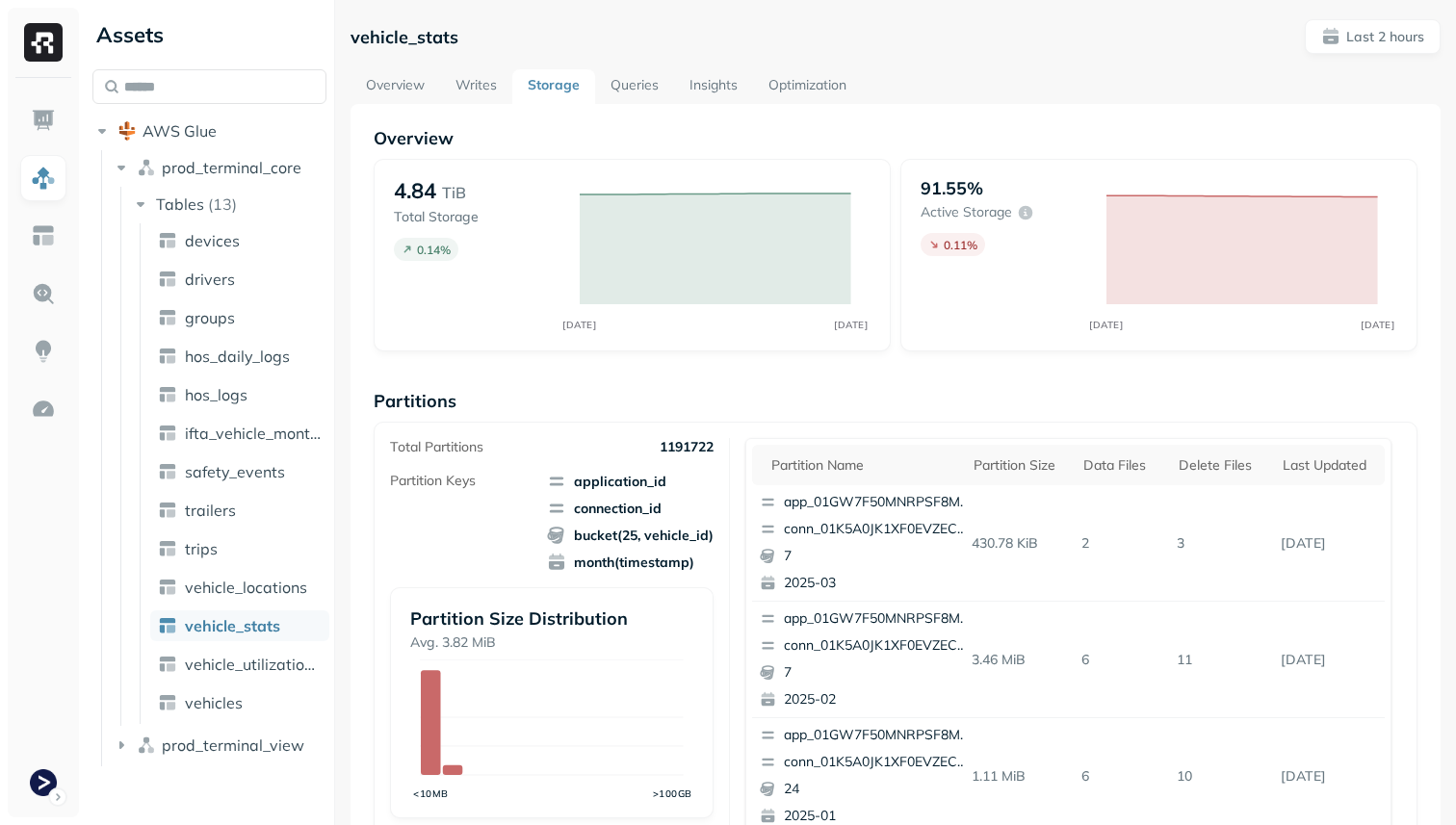
click at [378, 97] on link "Overview" at bounding box center [395, 87] width 90 height 35
